Goal: Navigation & Orientation: Find specific page/section

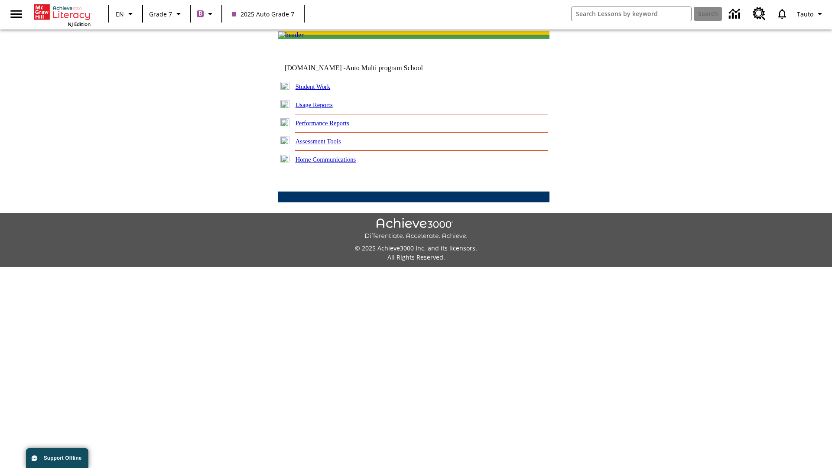
click at [319, 90] on link "Student Work" at bounding box center [313, 86] width 35 height 7
